Goal: Task Accomplishment & Management: Manage account settings

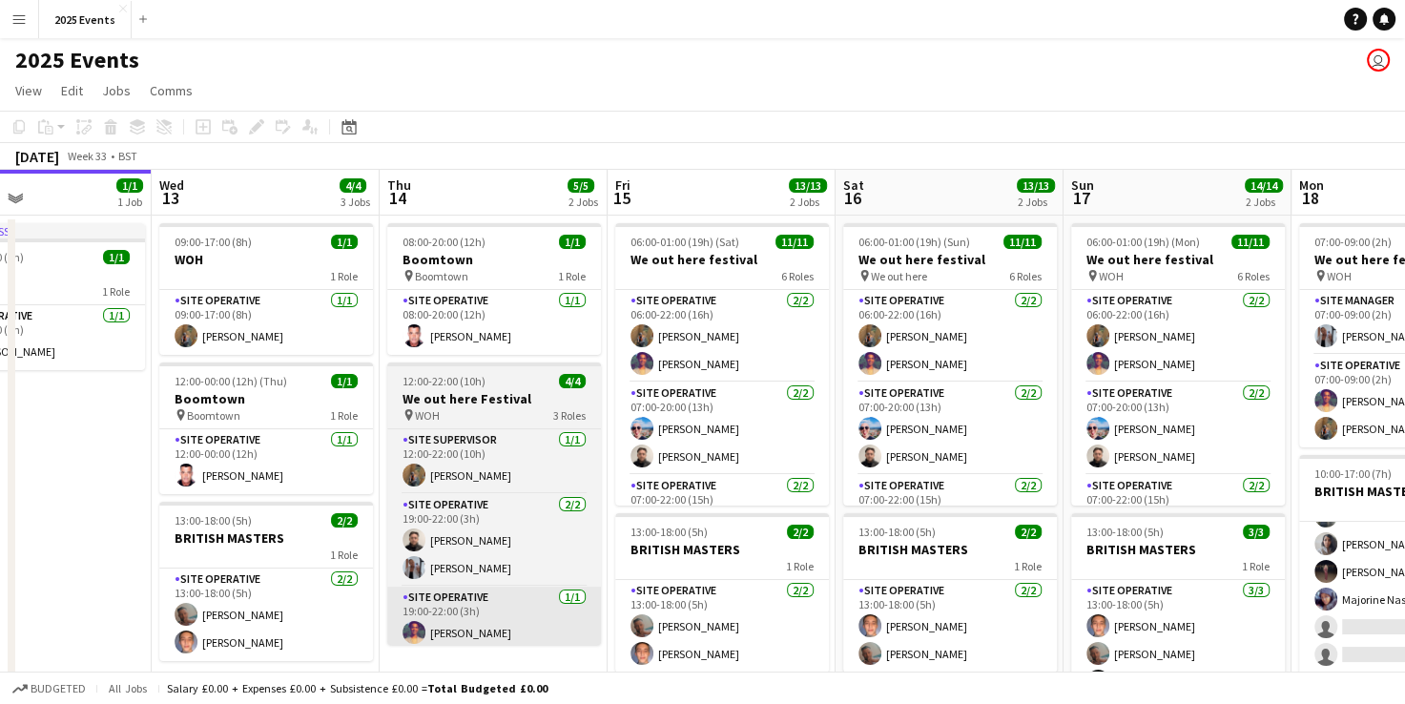
scroll to position [0, 889]
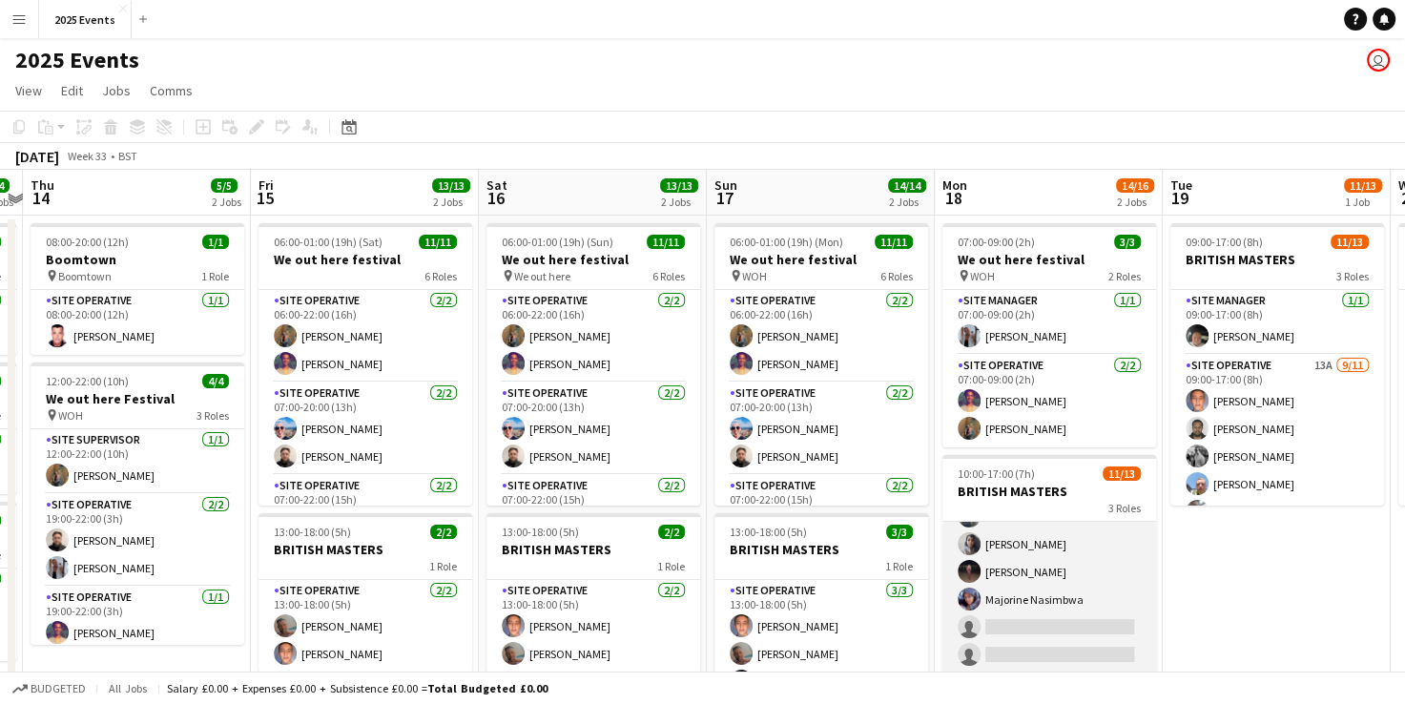
click at [1087, 544] on app-card-role "Site Operative 12A [DATE] 10:00-17:00 (7h) [PERSON_NAME] [PERSON_NAME] [PERSON_…" at bounding box center [1049, 502] width 214 height 341
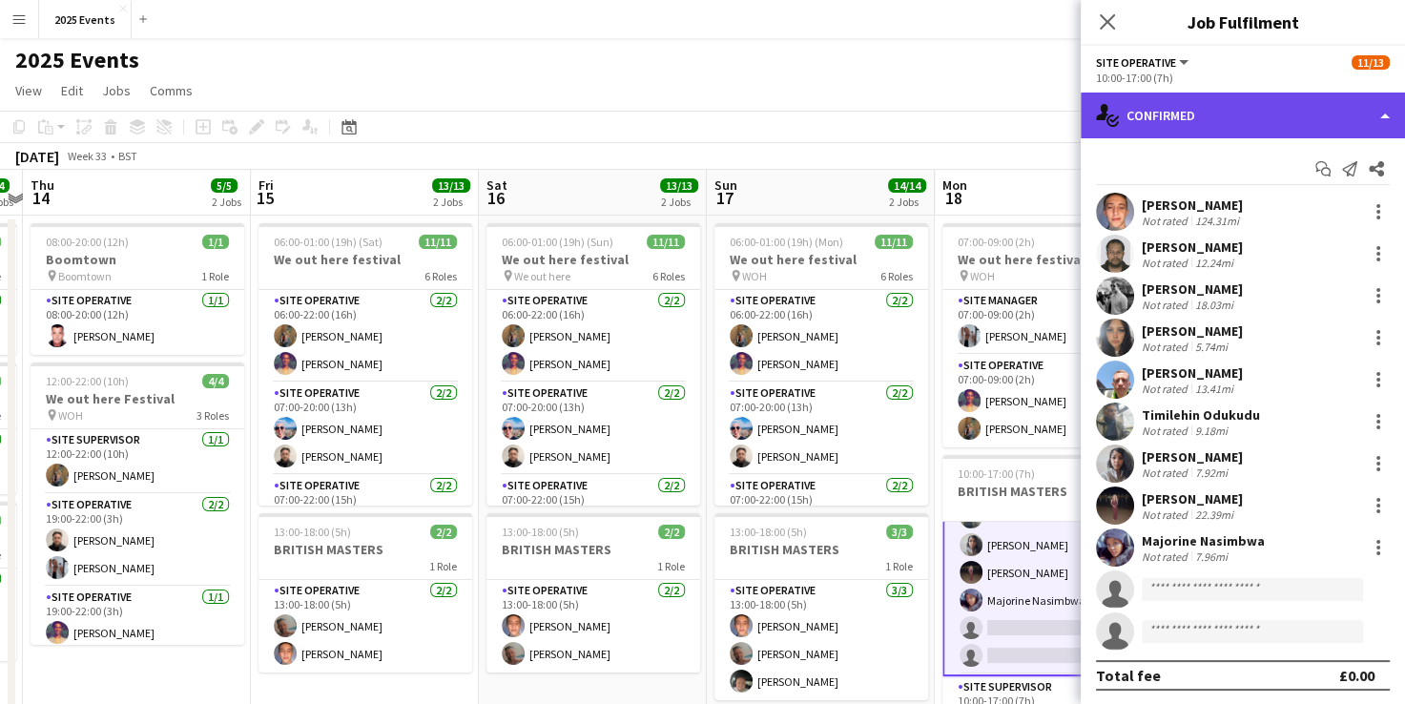
click at [1372, 108] on div "single-neutral-actions-check-2 Confirmed" at bounding box center [1243, 116] width 324 height 46
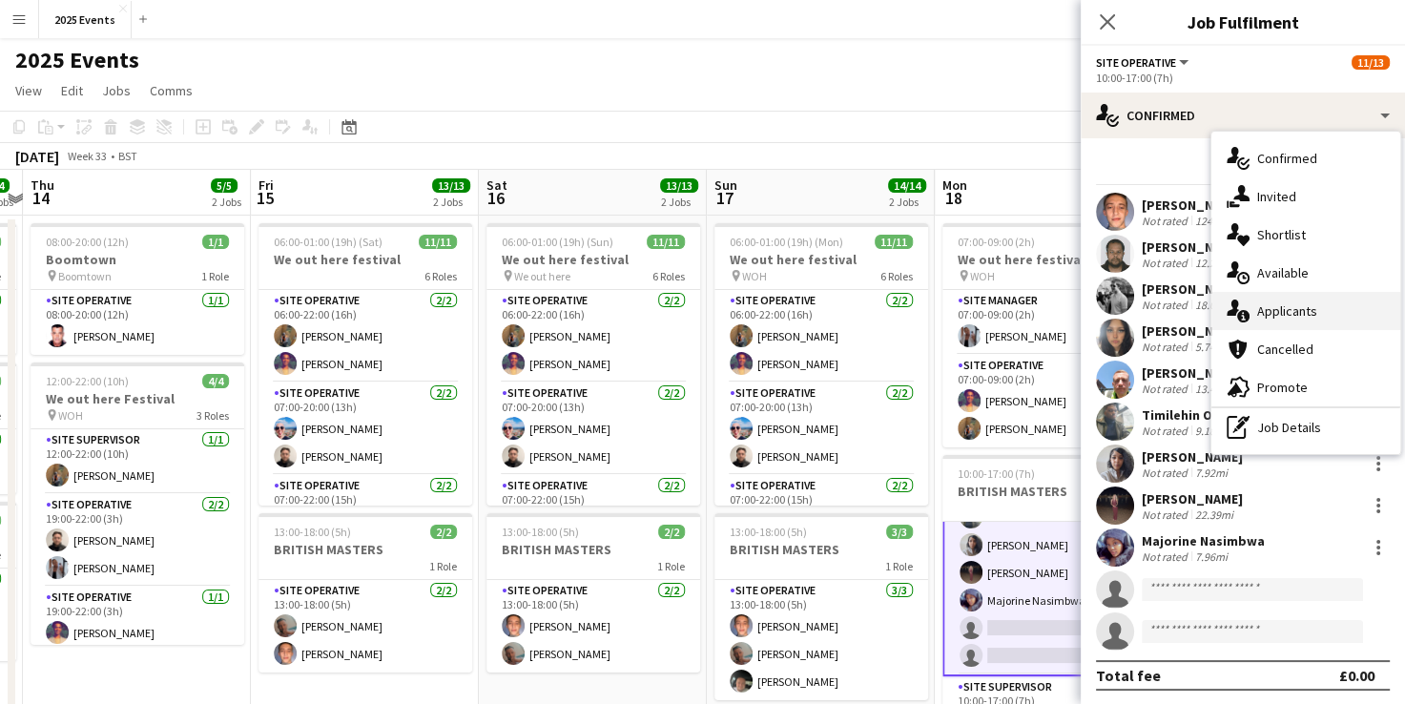
click at [1300, 319] on div "single-neutral-actions-information Applicants" at bounding box center [1305, 311] width 189 height 38
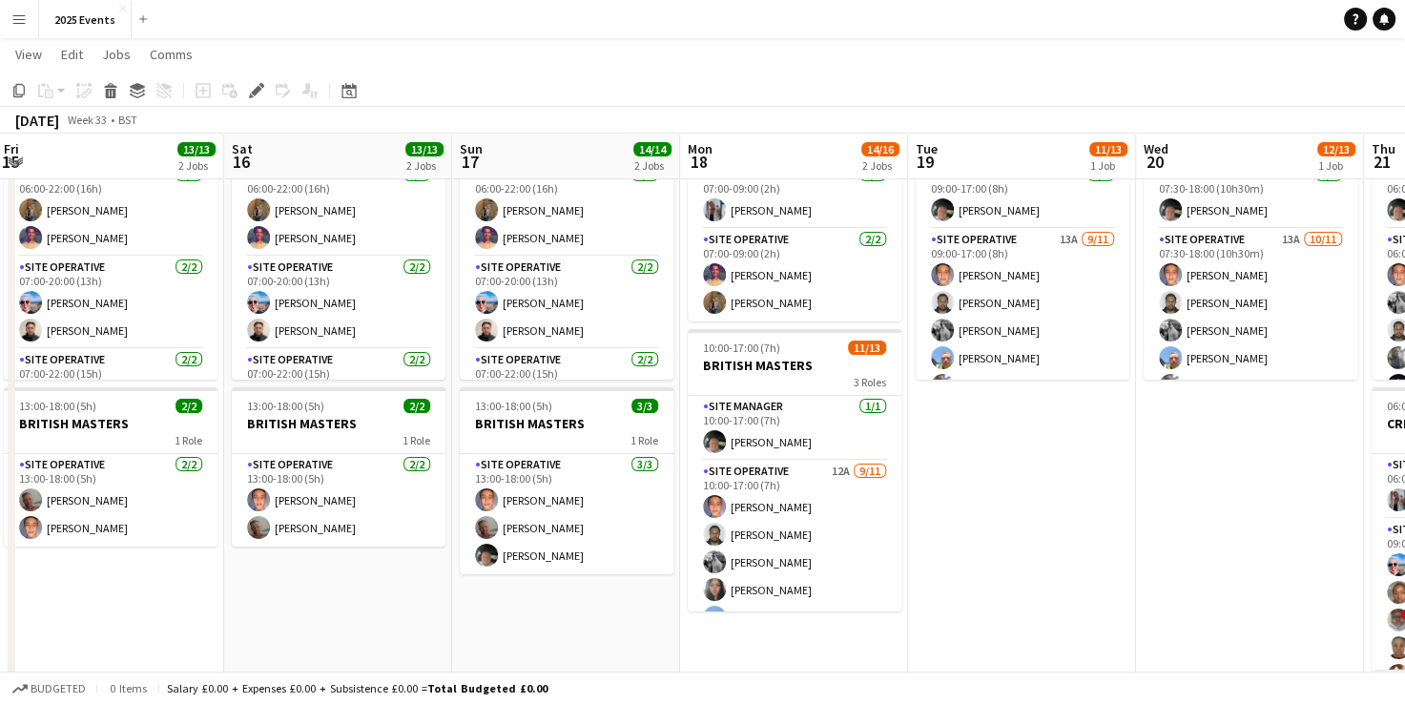
scroll to position [0, 755]
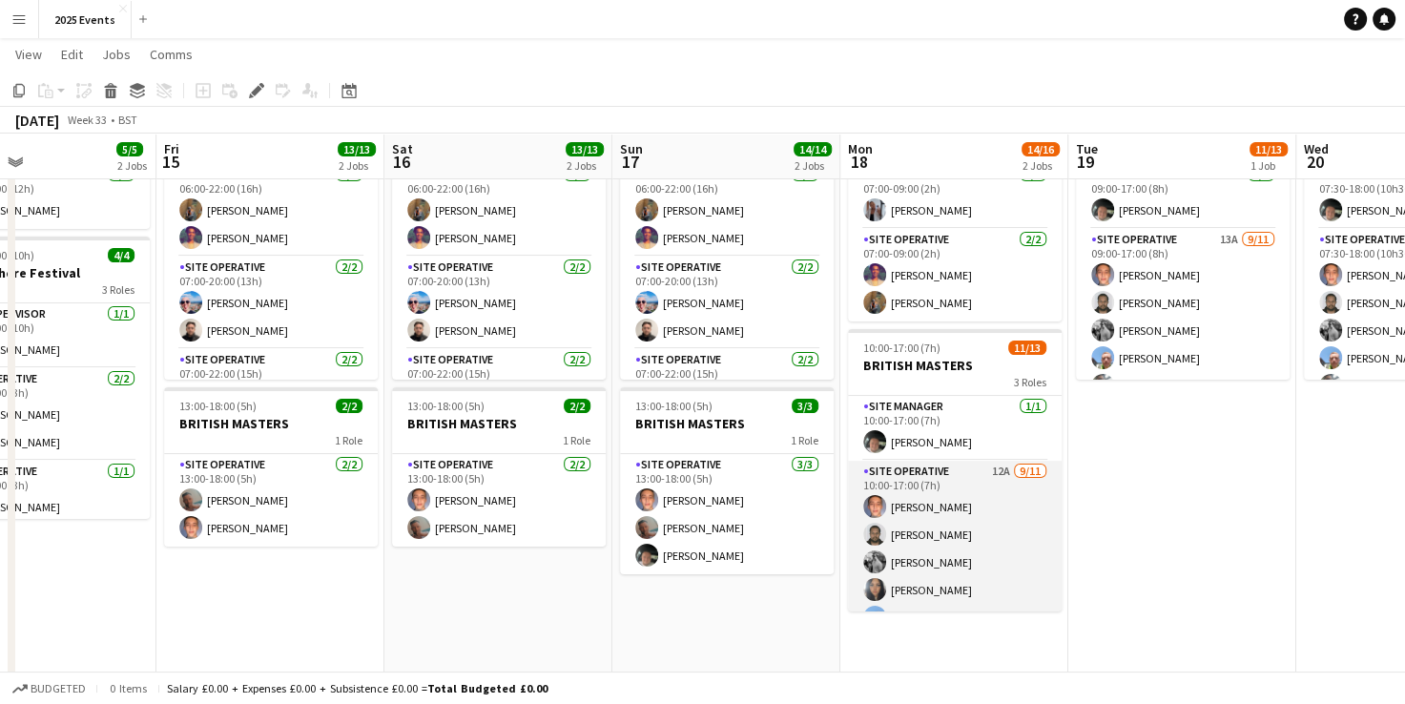
click at [927, 473] on app-card-role "Site Operative 12A [DATE] 10:00-17:00 (7h) [PERSON_NAME] [PERSON_NAME] [PERSON_…" at bounding box center [955, 631] width 214 height 341
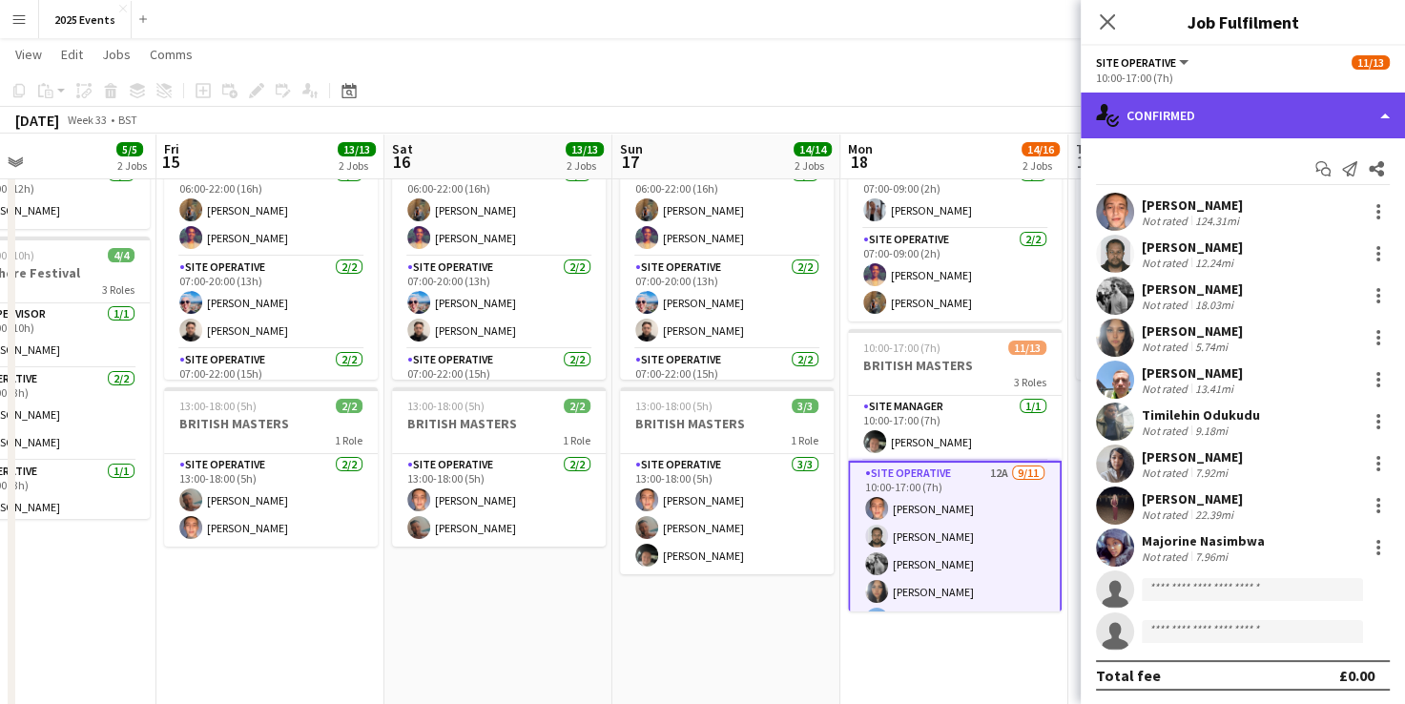
click at [1335, 109] on div "single-neutral-actions-check-2 Confirmed" at bounding box center [1243, 116] width 324 height 46
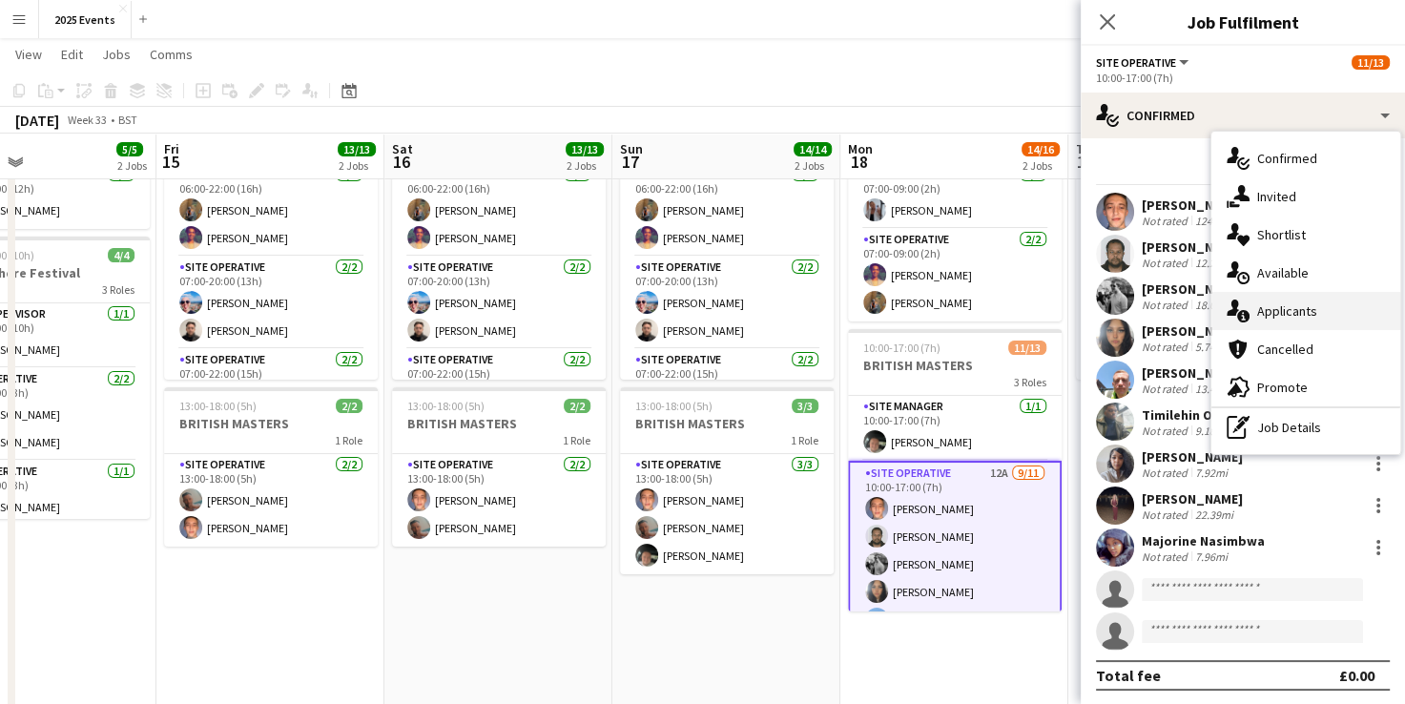
click at [1303, 319] on div "single-neutral-actions-information Applicants" at bounding box center [1305, 311] width 189 height 38
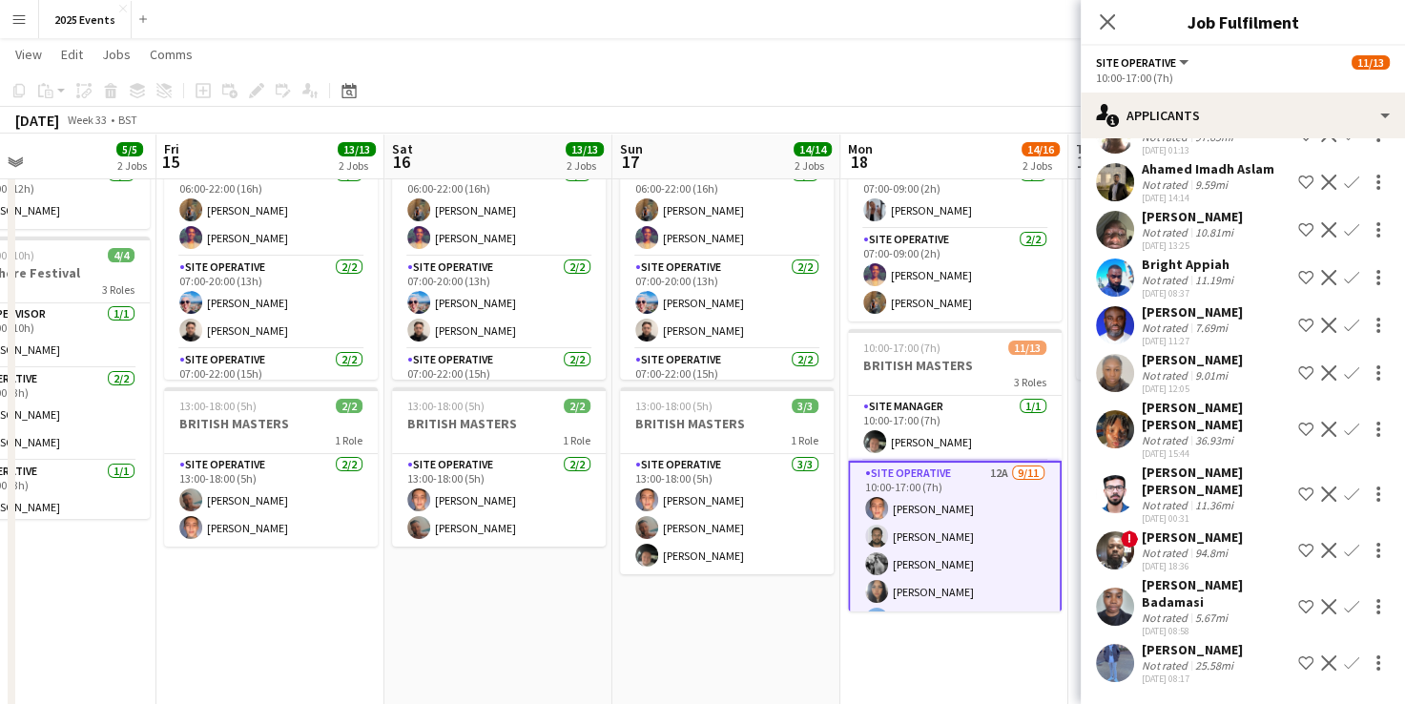
scroll to position [198, 0]
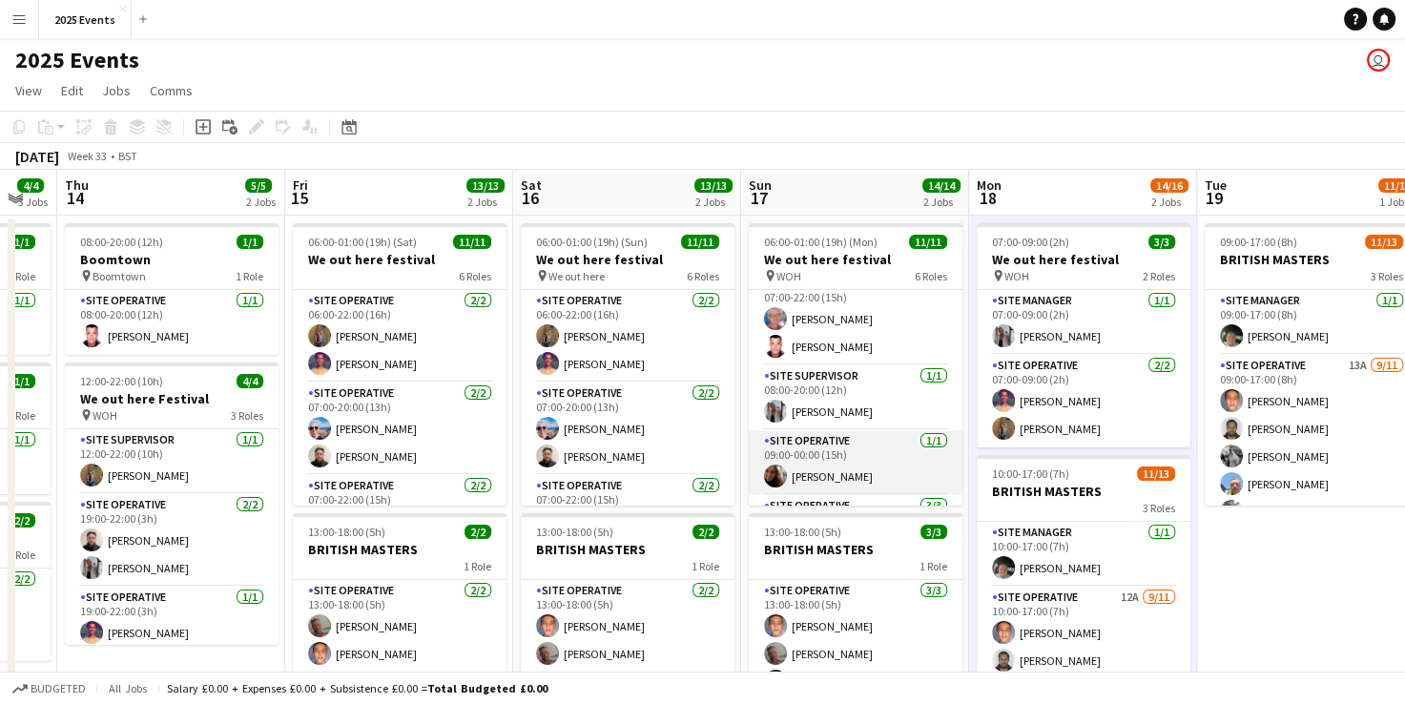
scroll to position [311, 0]
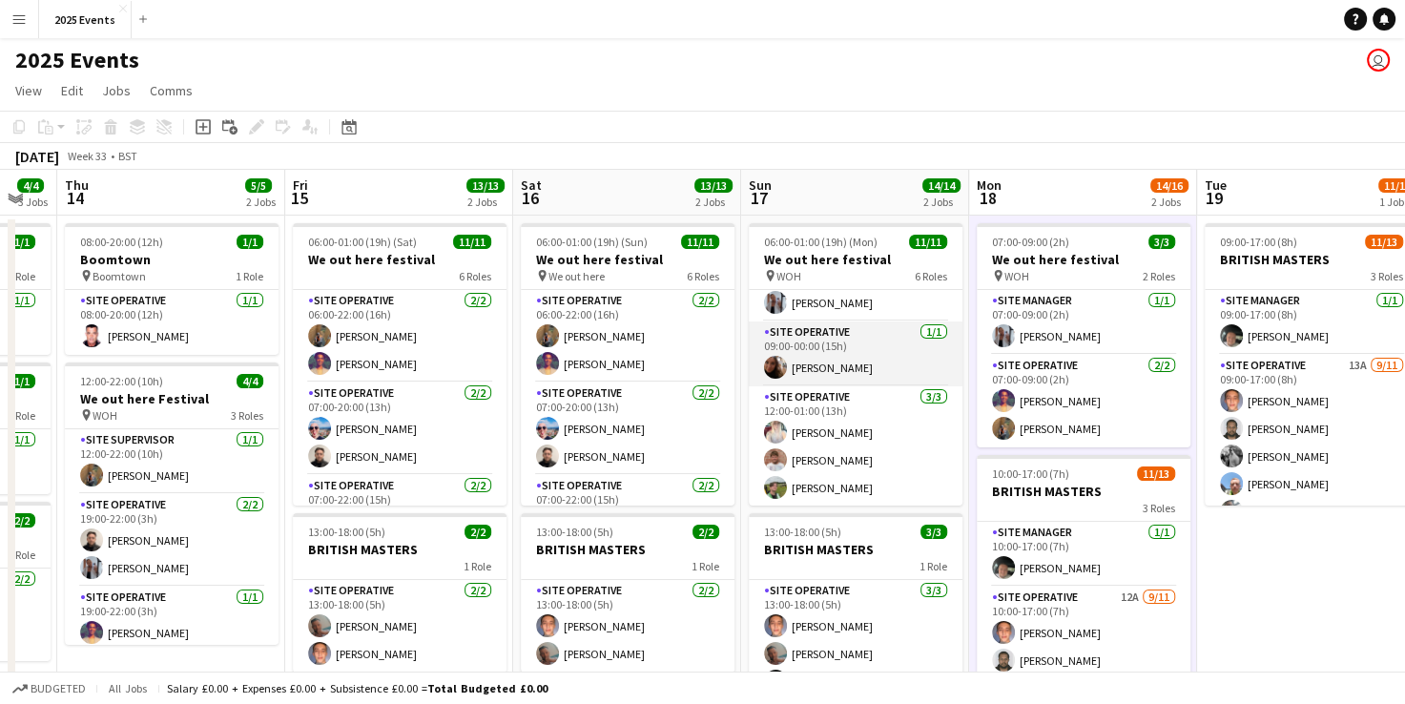
click at [882, 493] on app-card-role "Site Operative [DATE] 12:00-01:00 (13h) [PERSON_NAME] [PERSON_NAME] [PERSON_NAM…" at bounding box center [856, 446] width 214 height 120
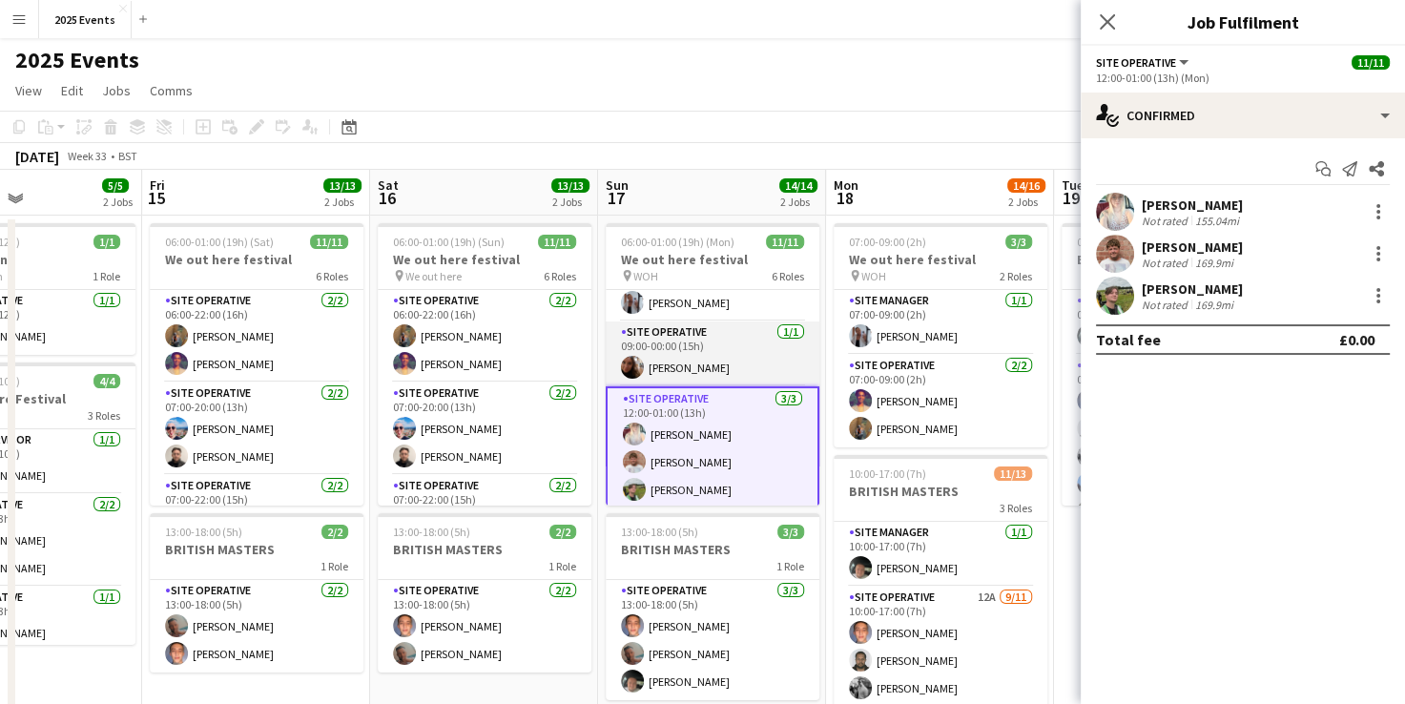
scroll to position [0, 771]
click at [1112, 31] on app-icon "Close pop-in" at bounding box center [1108, 23] width 28 height 28
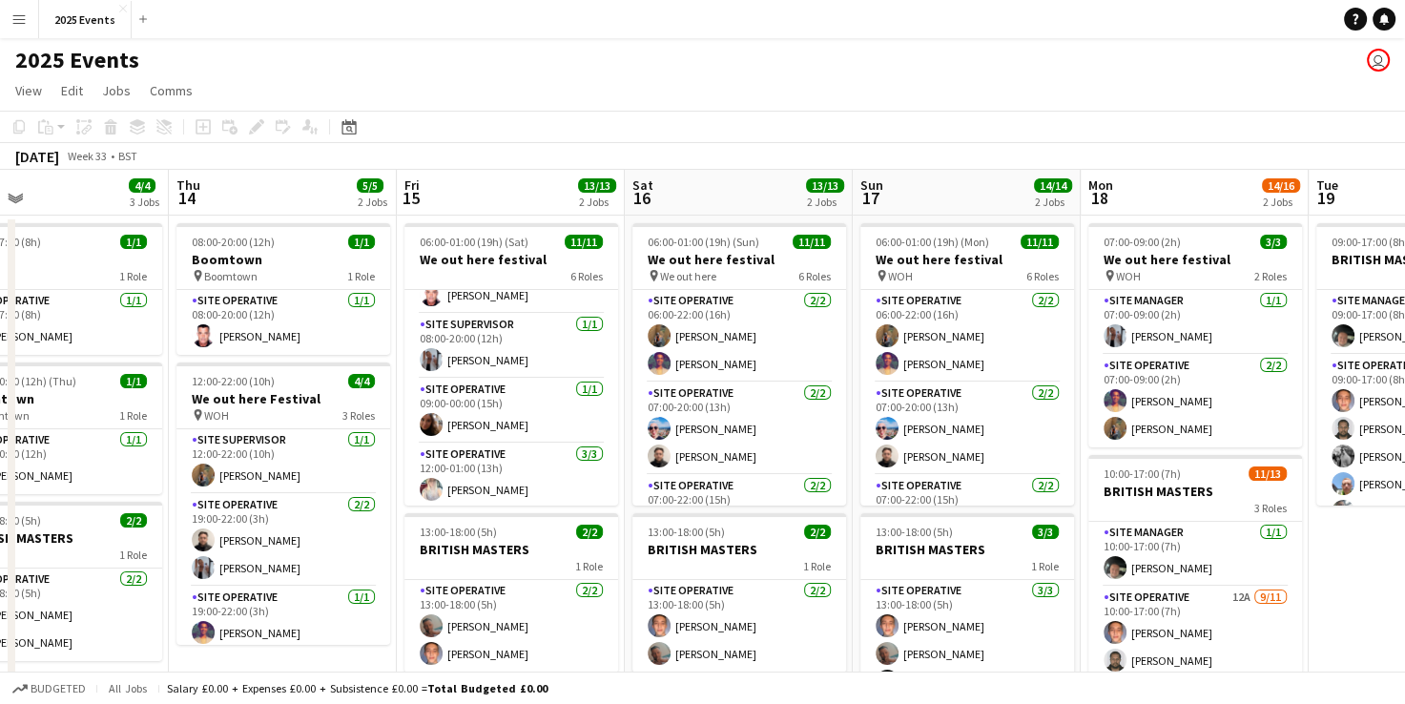
scroll to position [311, 0]
